Goal: Transaction & Acquisition: Purchase product/service

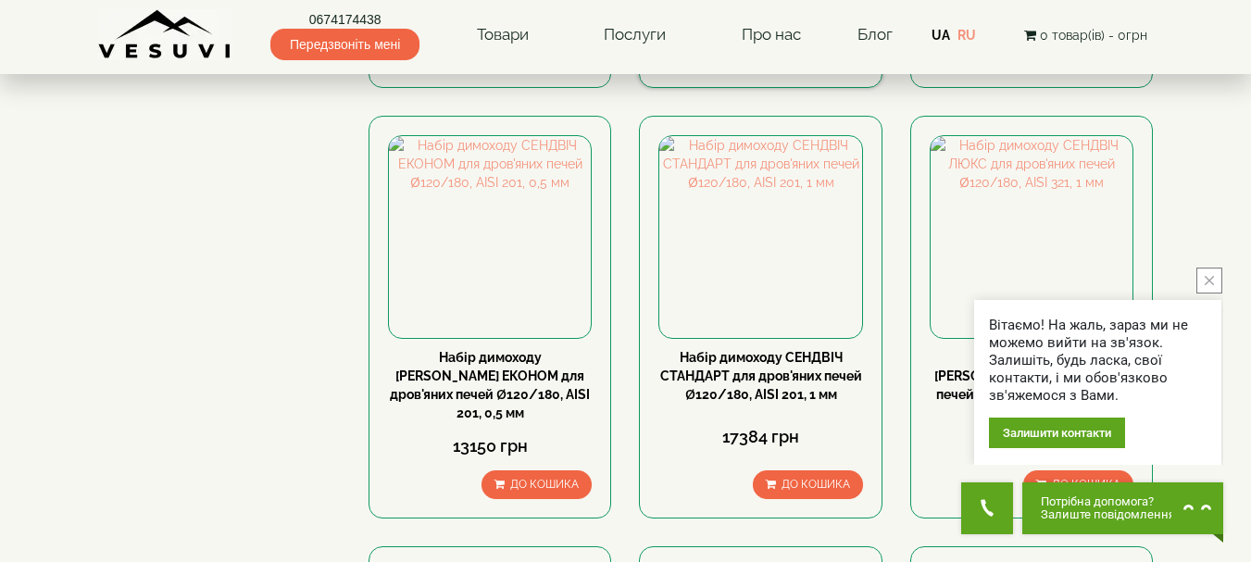
scroll to position [833, 0]
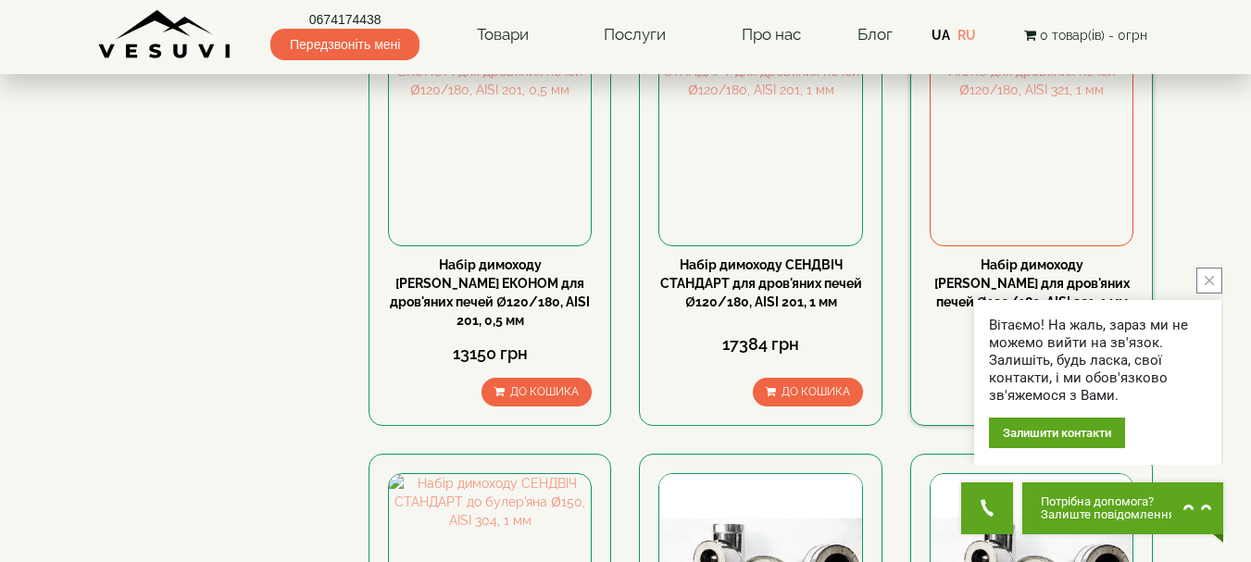
click at [1035, 257] on link "Набір димоходу [PERSON_NAME] для дров'яних печей Ø120/180, AISI 321, 1 мм" at bounding box center [1031, 283] width 195 height 52
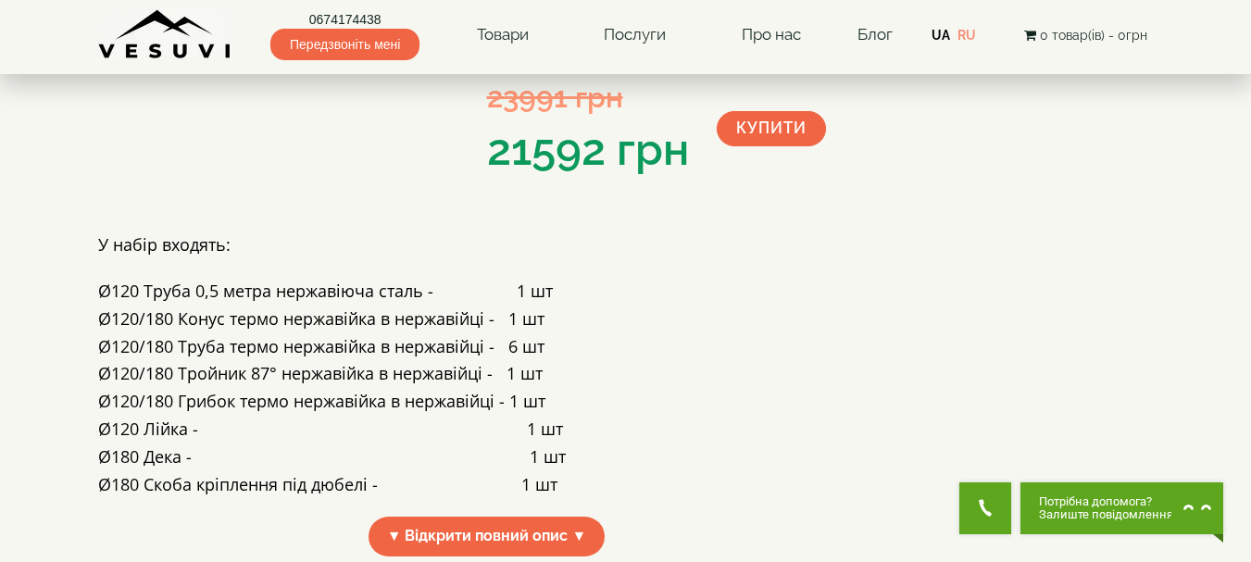
scroll to position [370, 0]
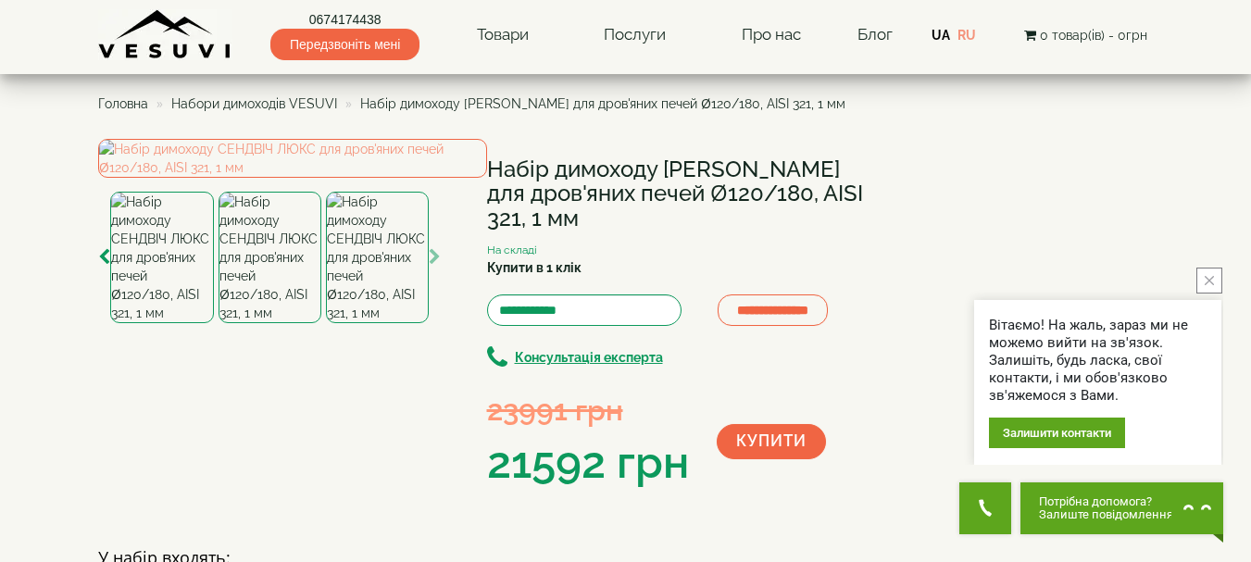
scroll to position [0, 0]
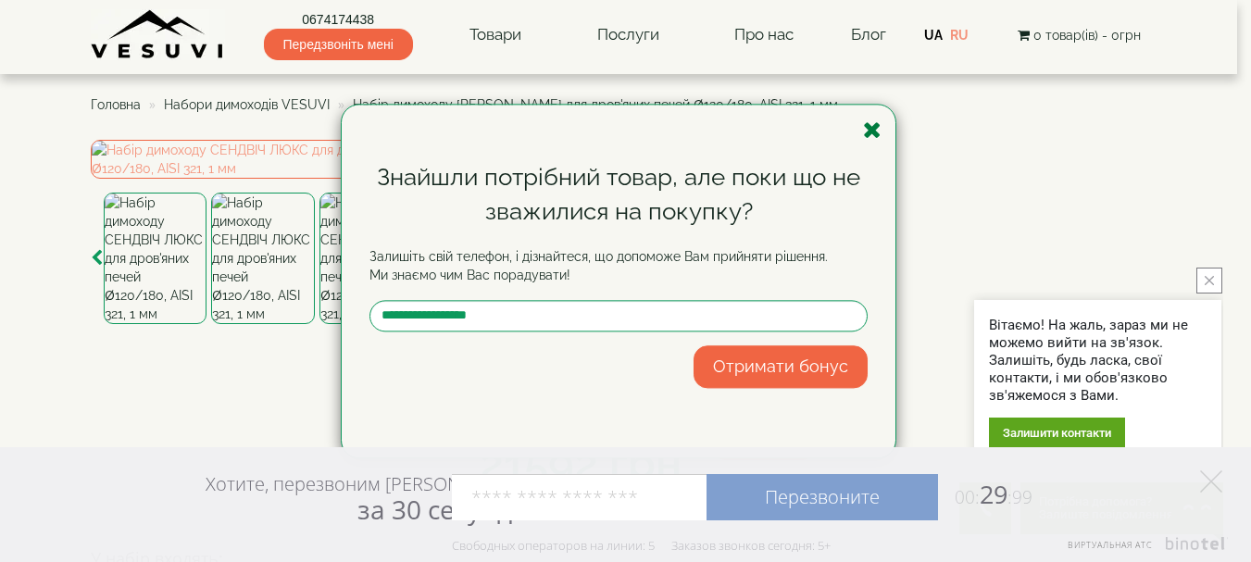
click at [875, 132] on icon "button" at bounding box center [872, 129] width 19 height 23
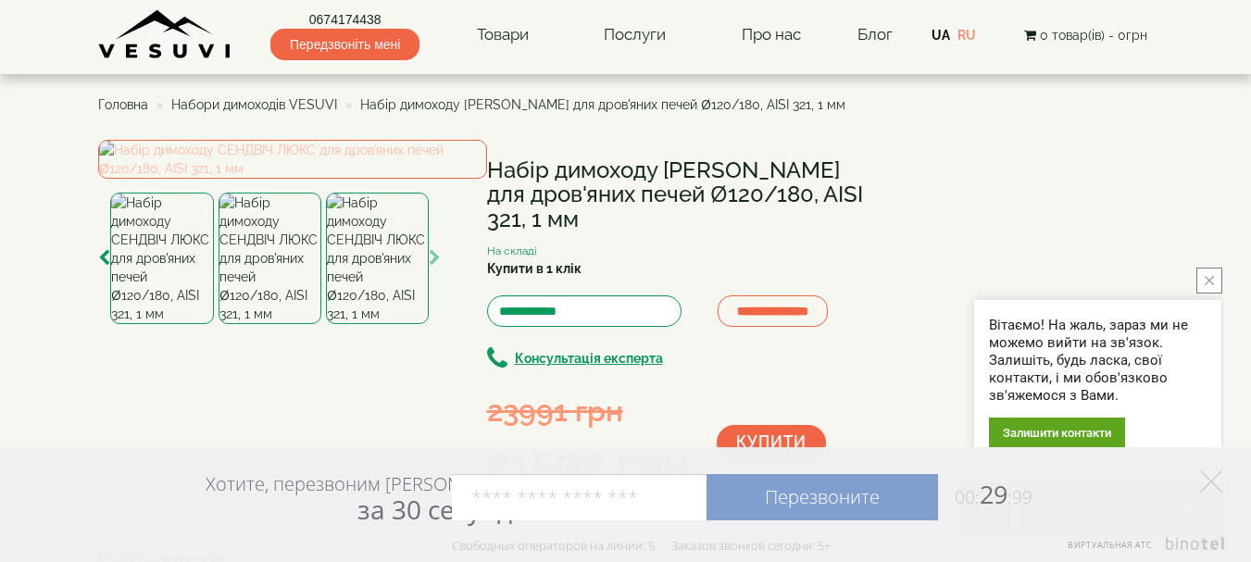
click at [293, 179] on img at bounding box center [292, 159] width 389 height 39
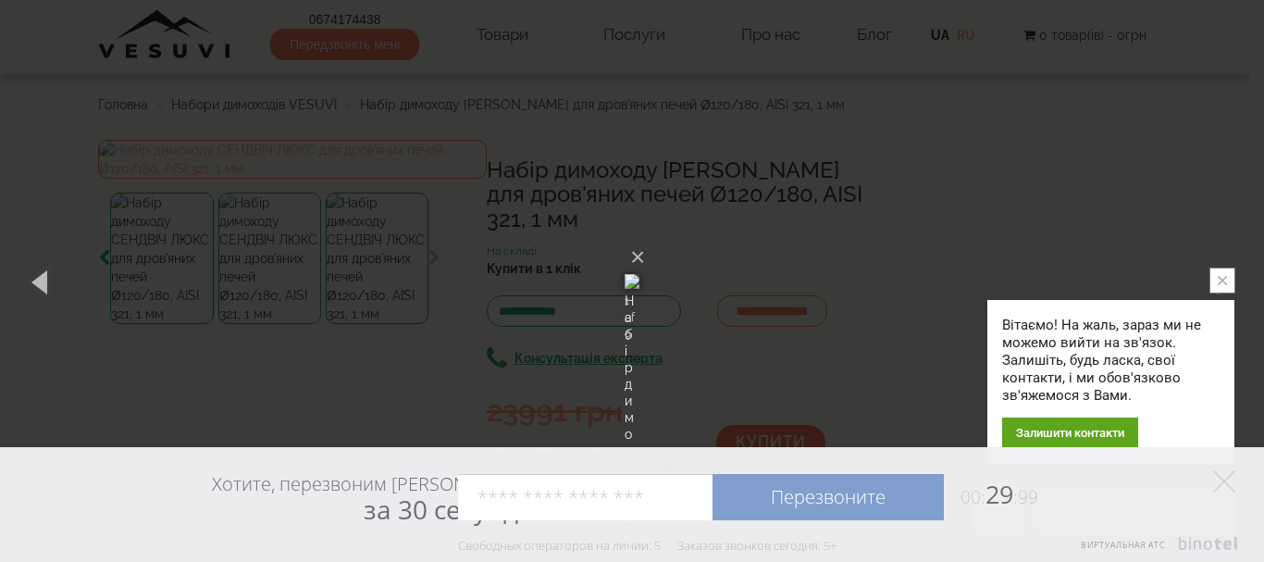
click at [640, 326] on img at bounding box center [632, 281] width 15 height 89
click at [640, 284] on img at bounding box center [632, 281] width 15 height 89
click at [640, 283] on img at bounding box center [632, 281] width 15 height 89
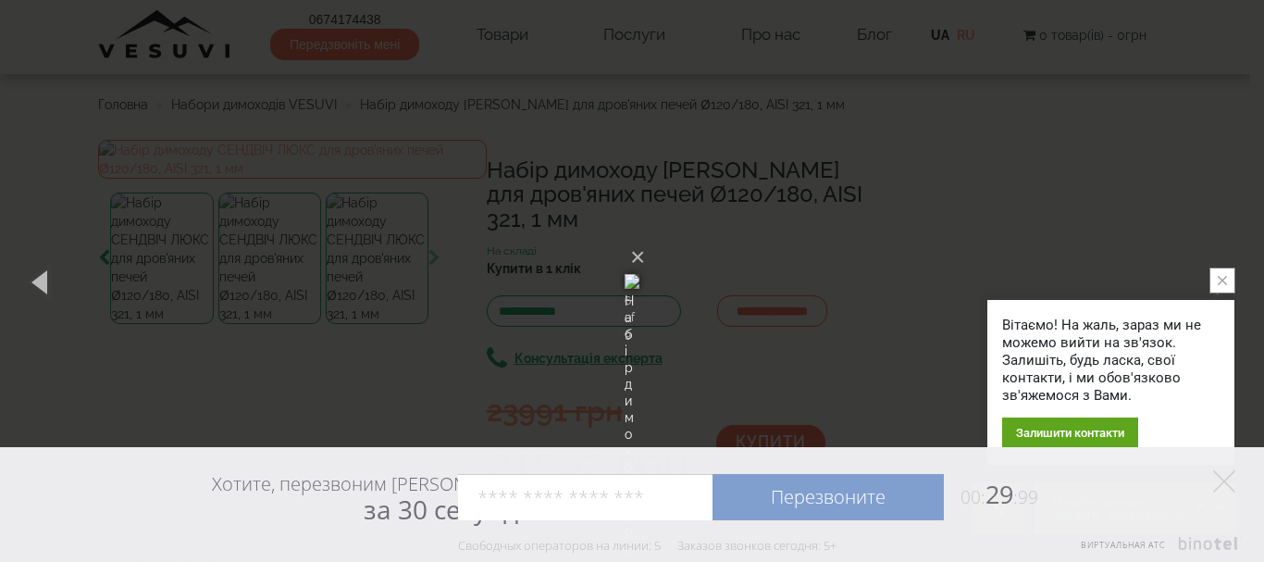
click at [640, 282] on img at bounding box center [632, 281] width 15 height 89
click at [640, 281] on img at bounding box center [632, 281] width 15 height 89
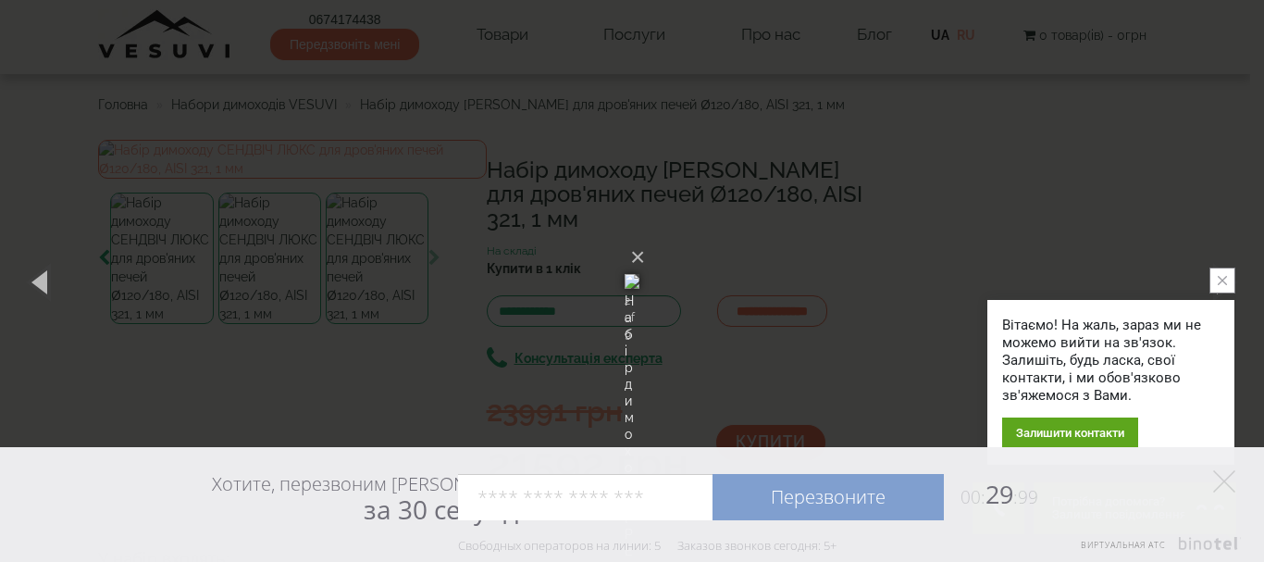
click at [640, 280] on img at bounding box center [632, 281] width 15 height 89
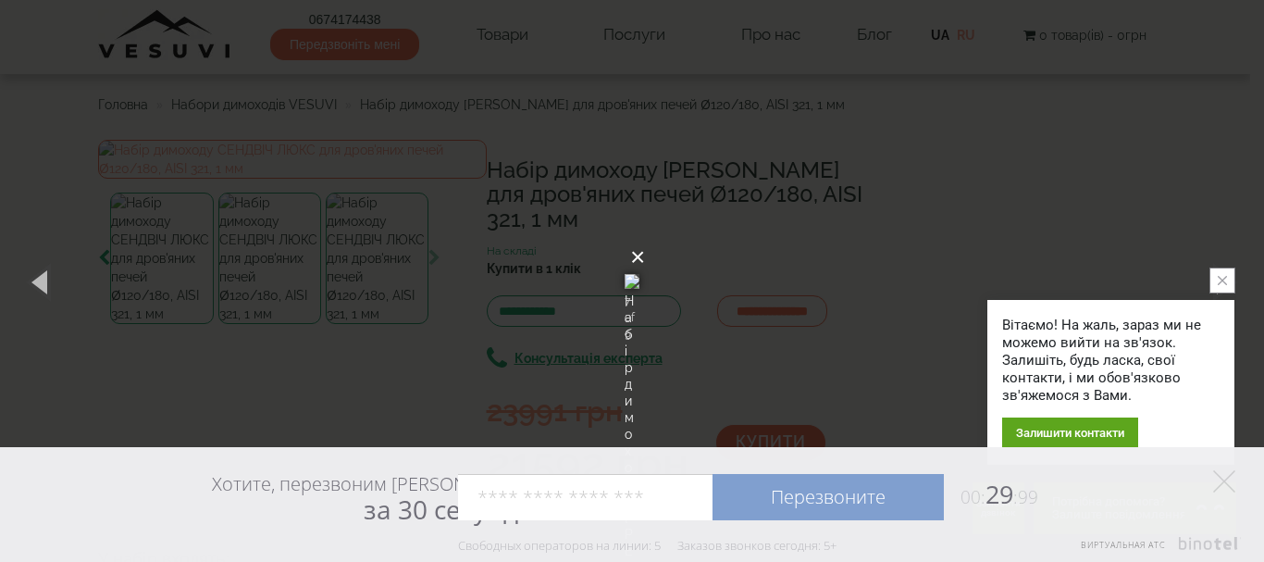
click at [645, 237] on button "×" at bounding box center [637, 257] width 15 height 41
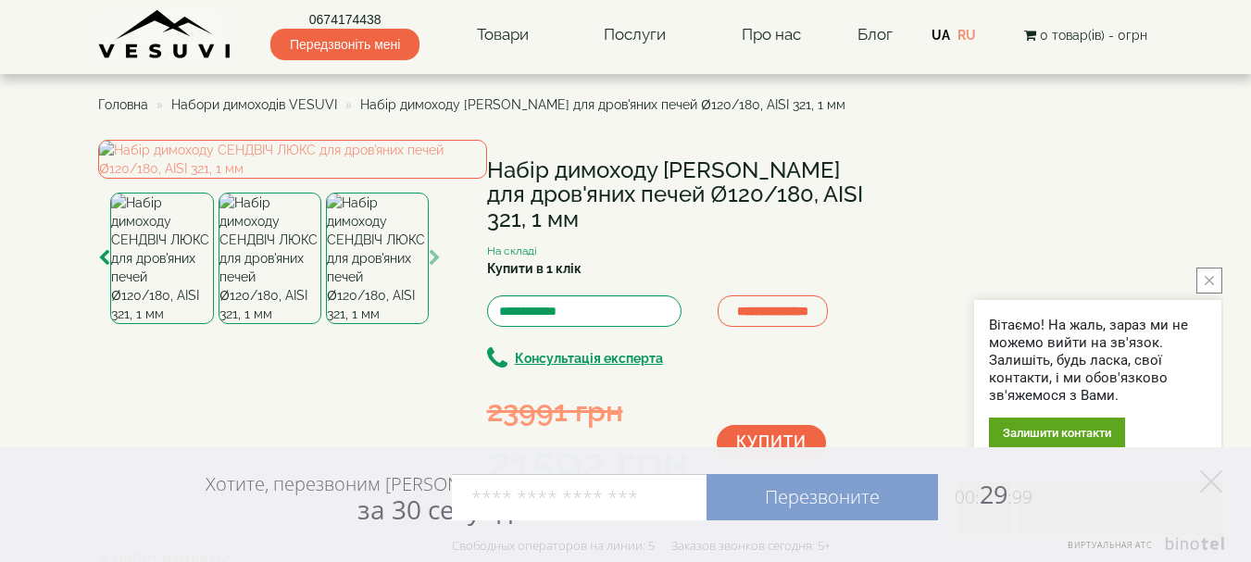
click at [1204, 282] on icon "close button" at bounding box center [1208, 280] width 9 height 9
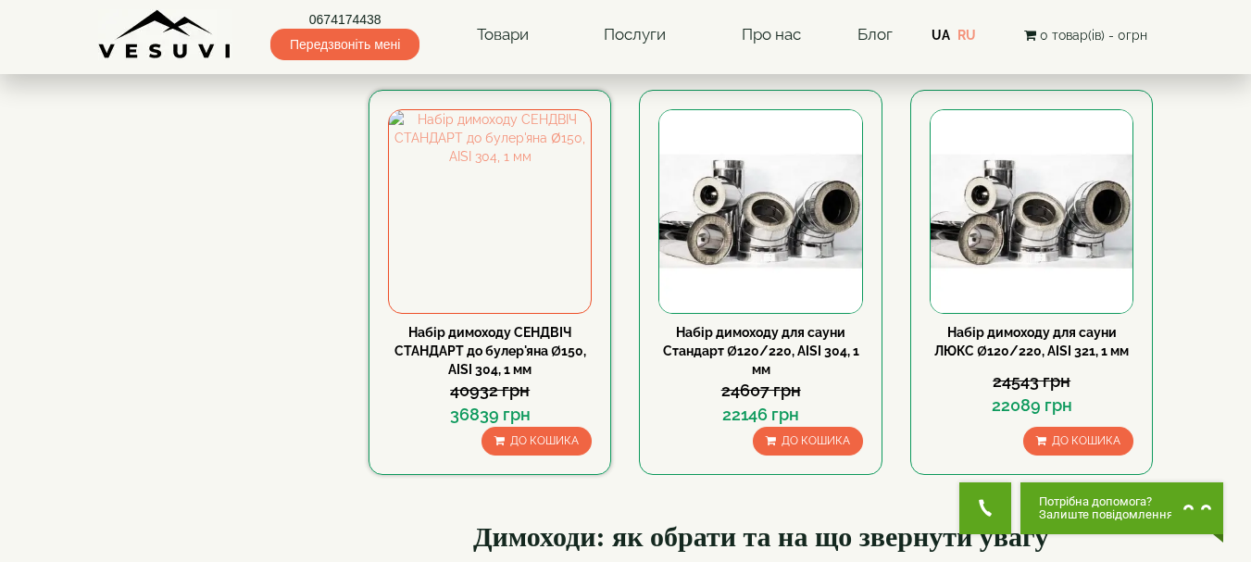
scroll to position [1203, 0]
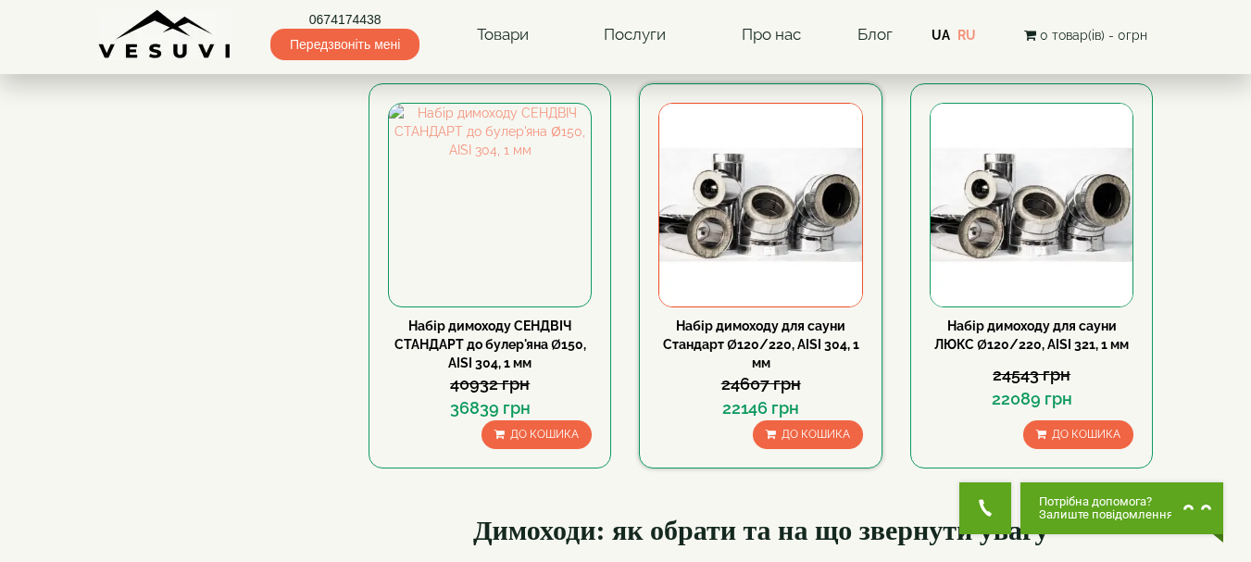
click at [773, 318] on link "Набір димоходу для сауни Стандарт Ø120/220, AISI 304, 1 мм" at bounding box center [761, 344] width 196 height 52
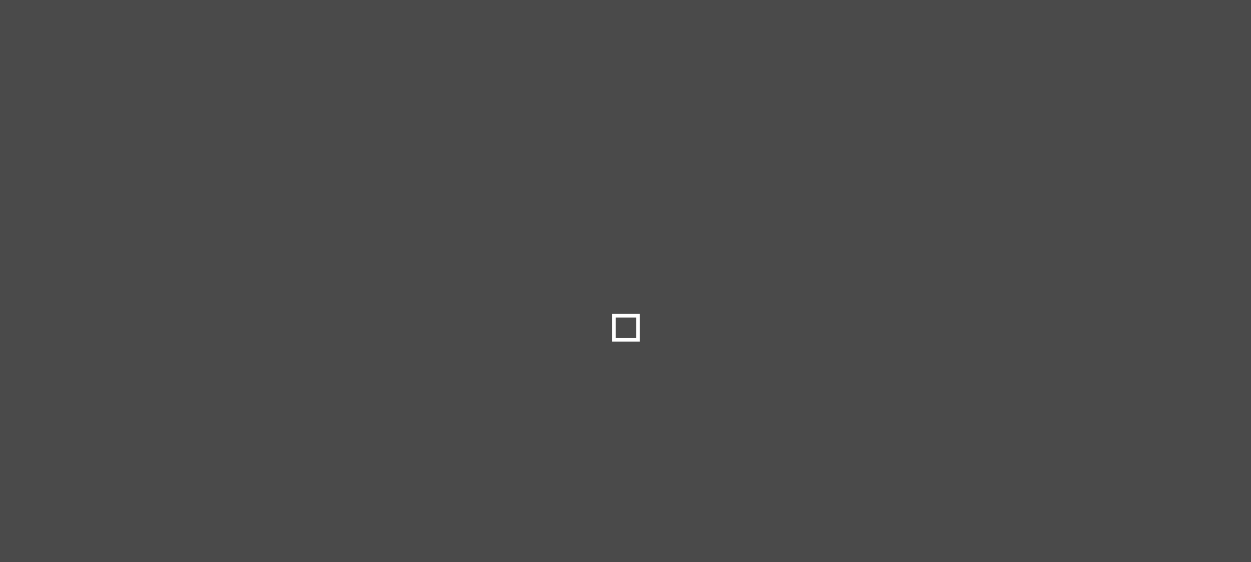
select select
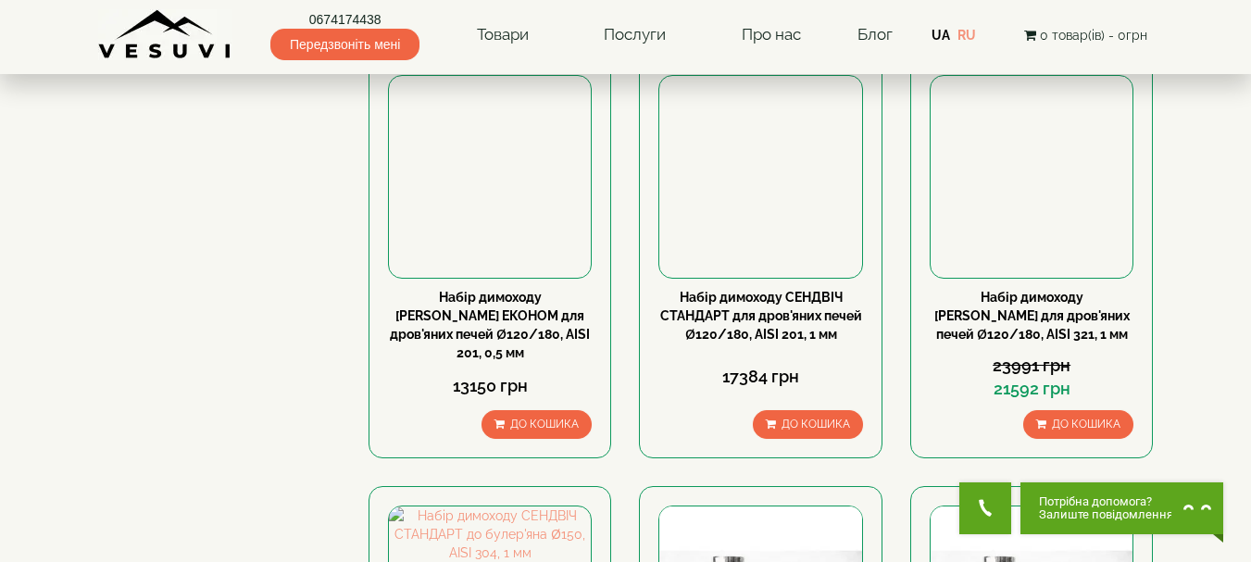
scroll to position [245, 0]
